Goal: Information Seeking & Learning: Learn about a topic

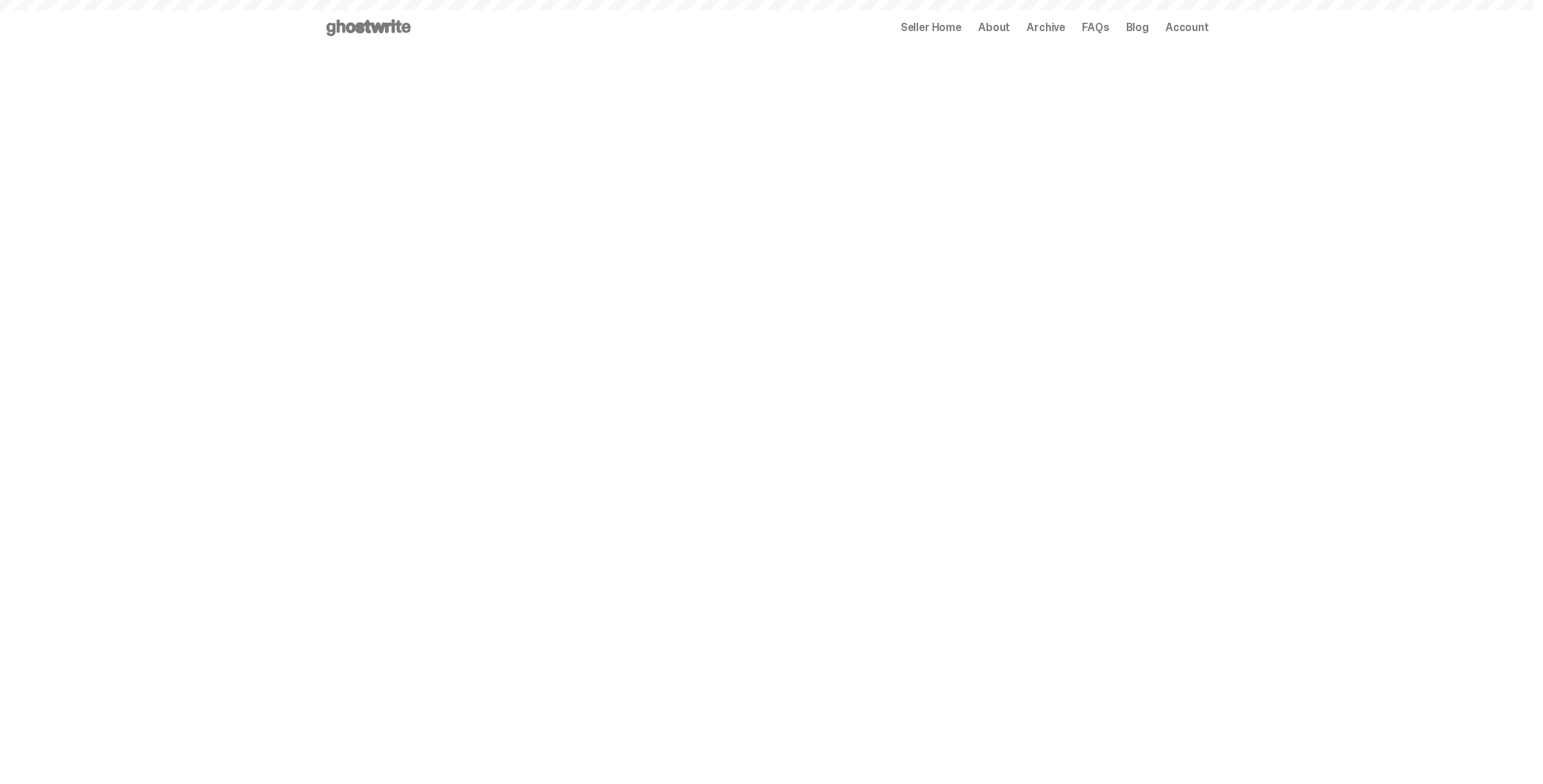
click at [1044, 26] on span "Archive" at bounding box center [1045, 28] width 38 height 11
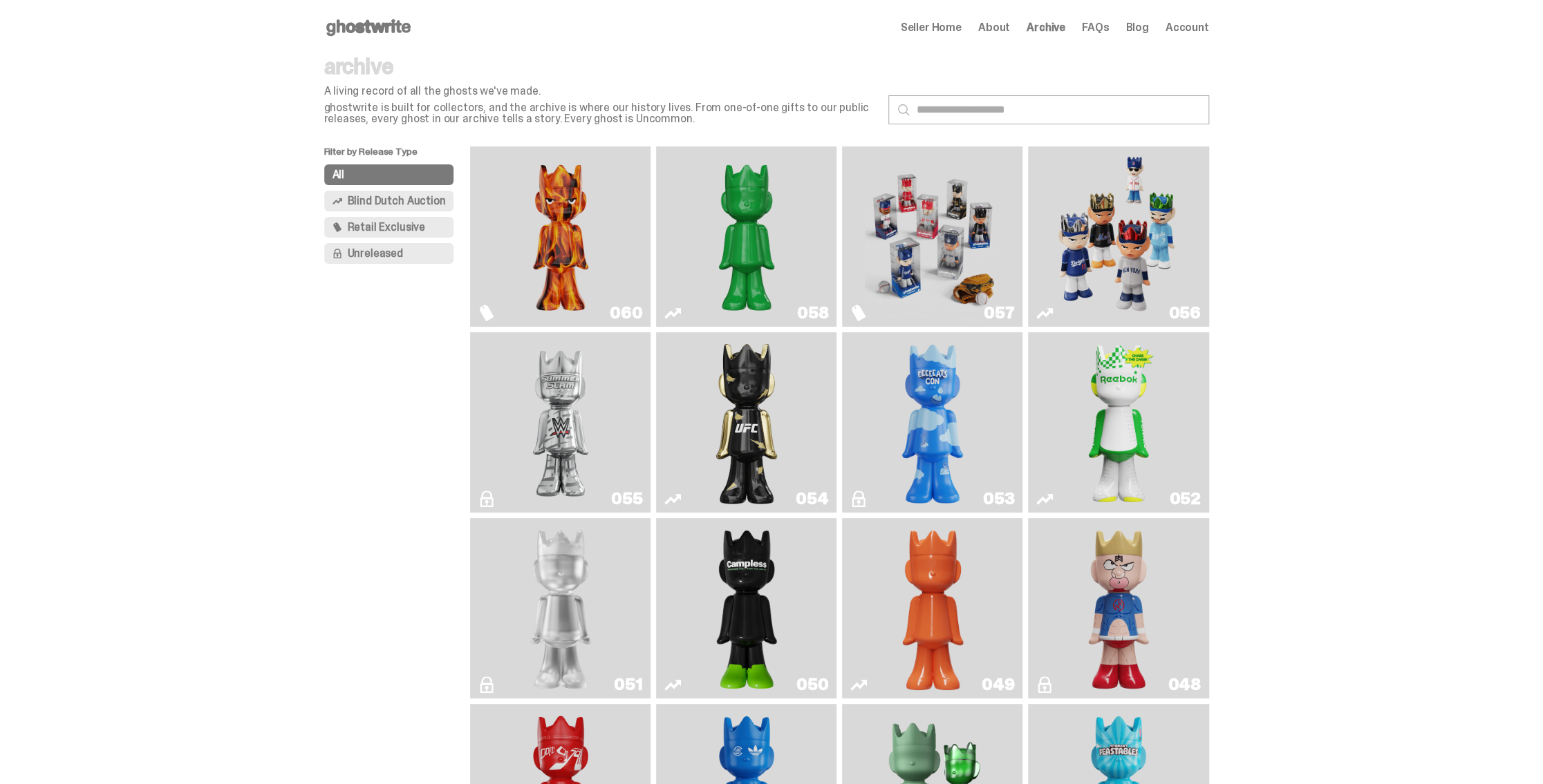
click at [966, 112] on input "*" at bounding box center [1048, 110] width 321 height 29
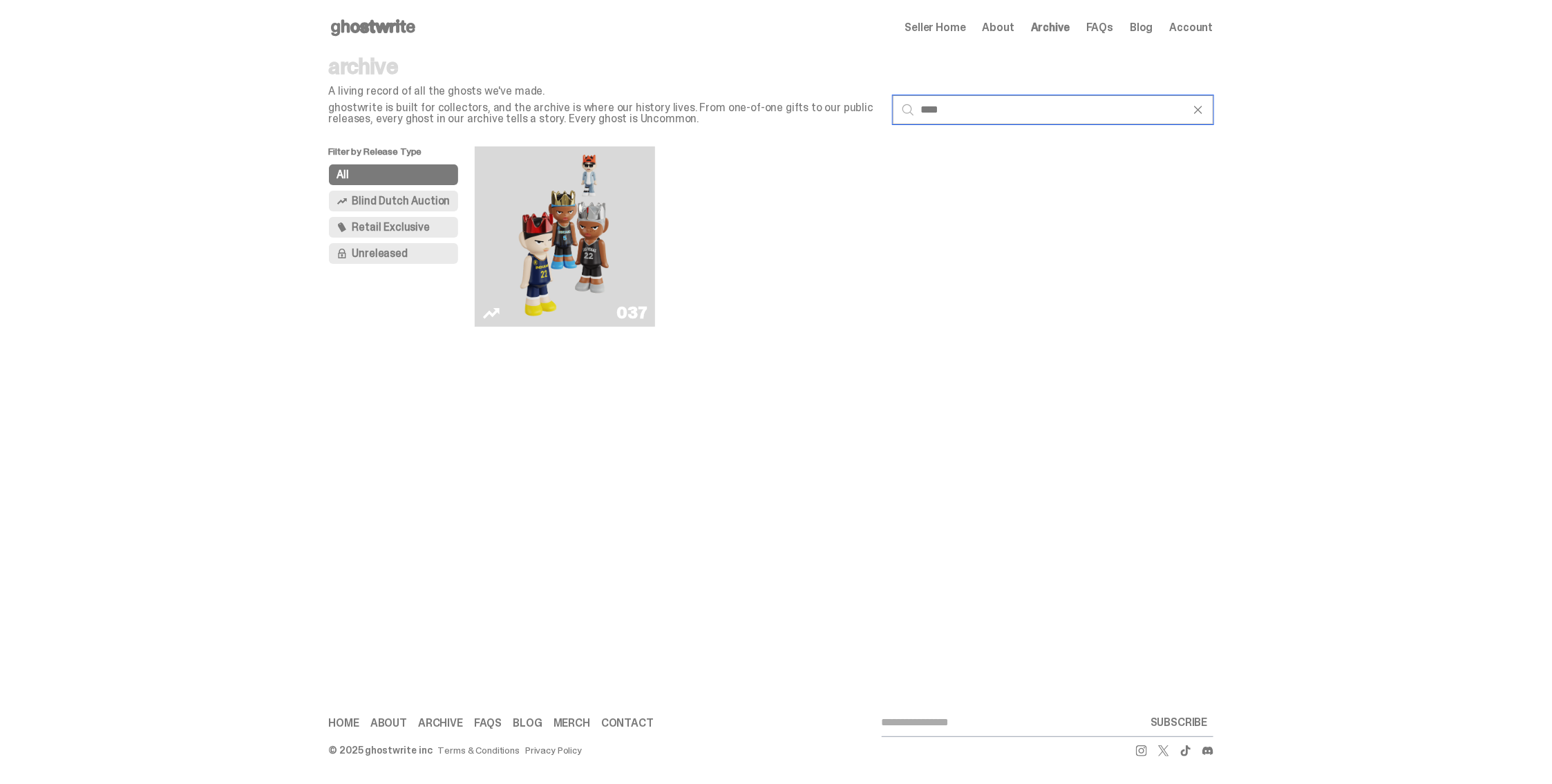
type input "****"
click at [561, 219] on img "Game Face (2024)" at bounding box center [565, 236] width 96 height 169
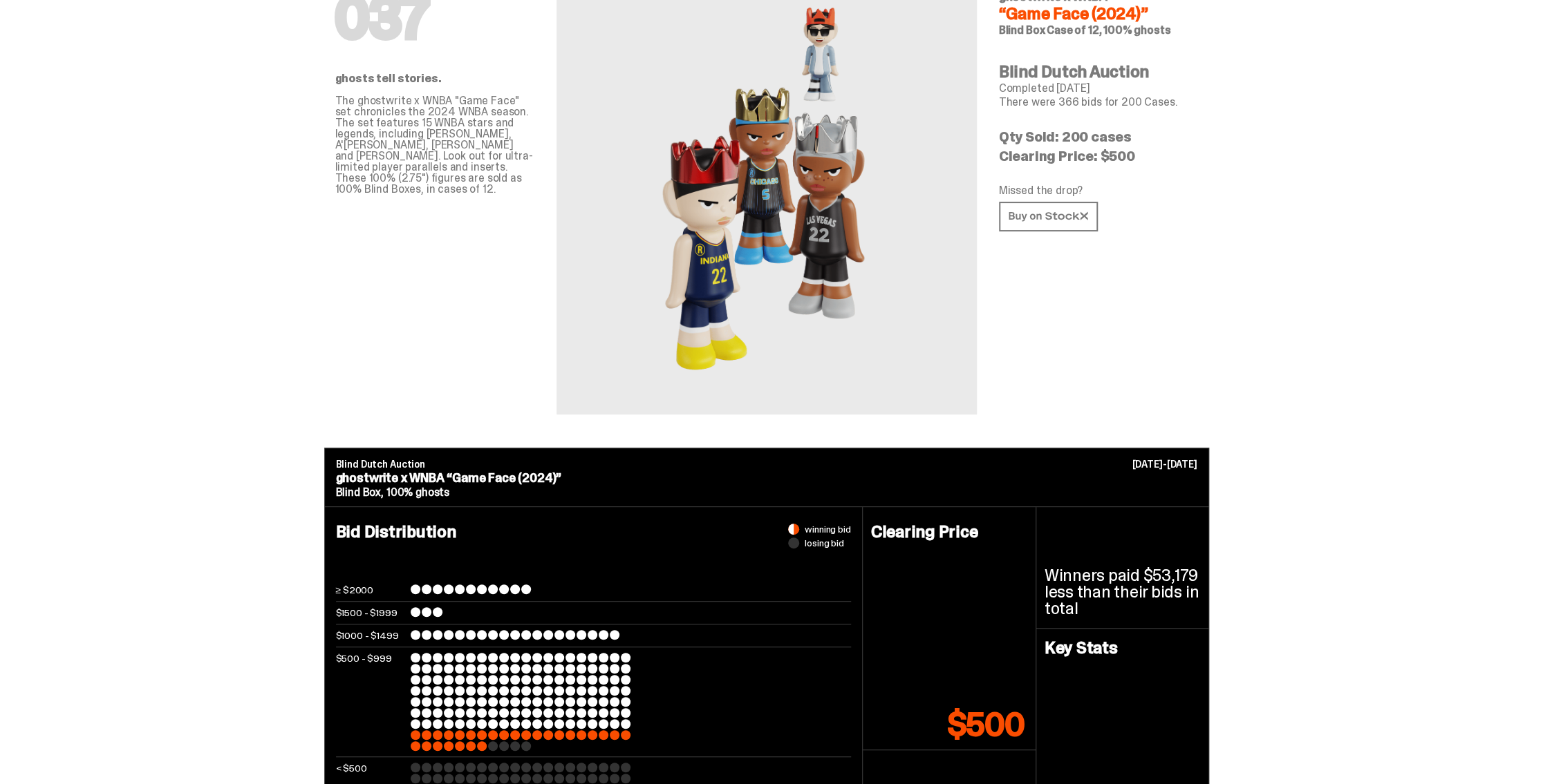
scroll to position [139, 0]
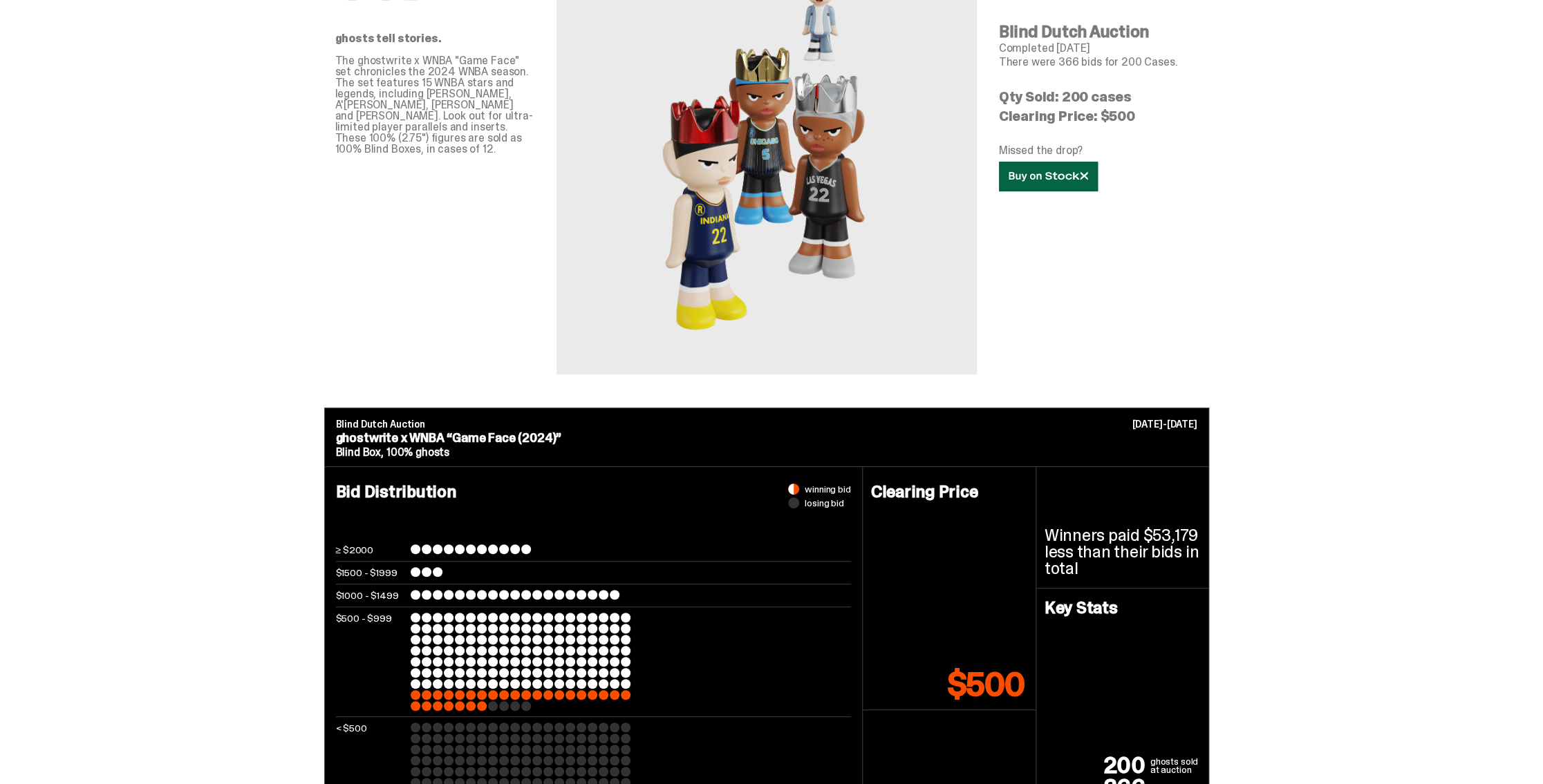
click at [1056, 179] on icon at bounding box center [1047, 177] width 80 height 11
